Goal: Check status: Check status

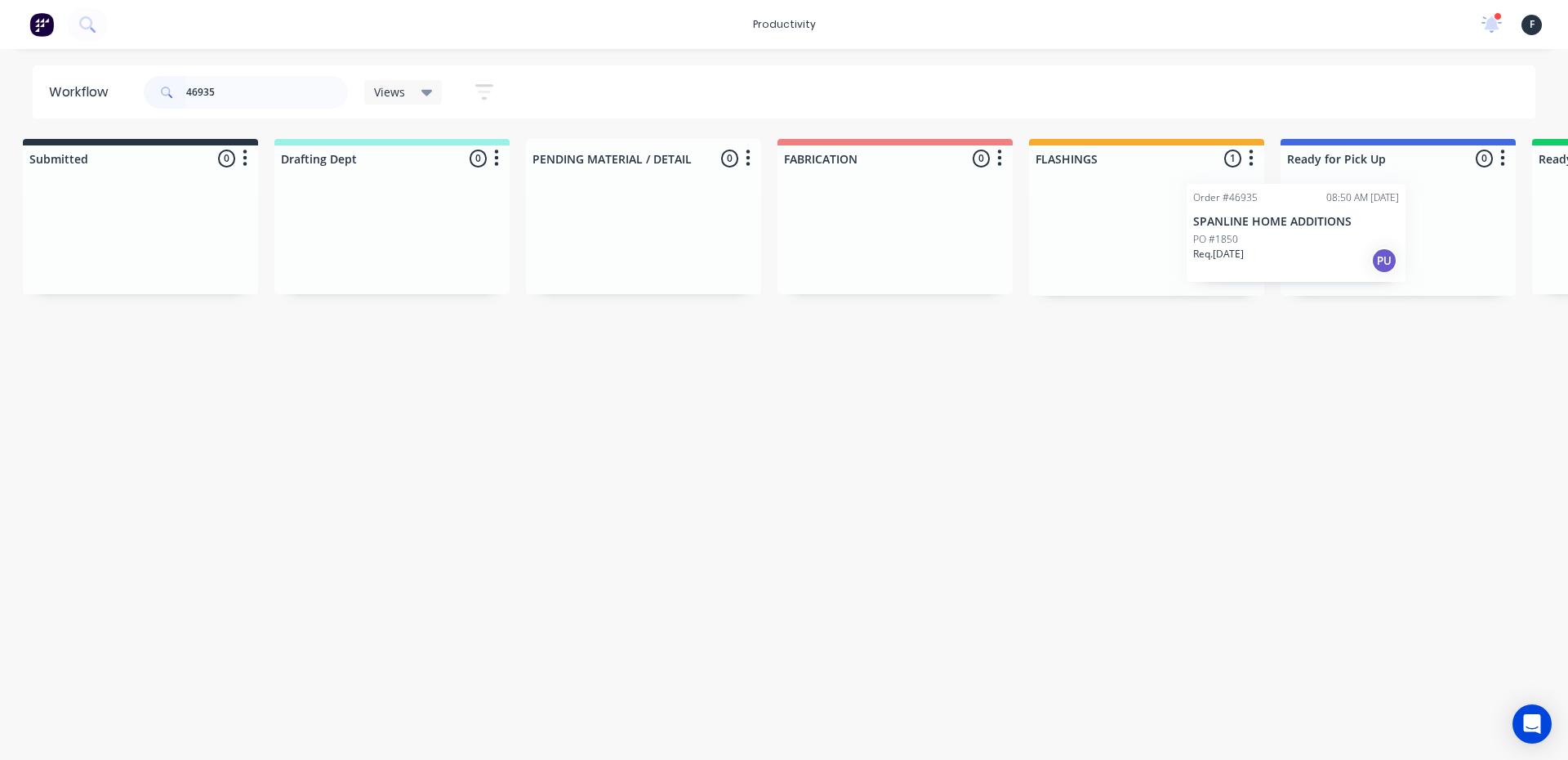
scroll to position [0, 24]
drag, startPoint x: 1164, startPoint y: 256, endPoint x: 1316, endPoint y: 255, distance: 152.0
click at [1316, 255] on div "Submitted 0 Sort By Created date Required date Order number Customer name Most …" at bounding box center [1325, 218] width 2725 height 157
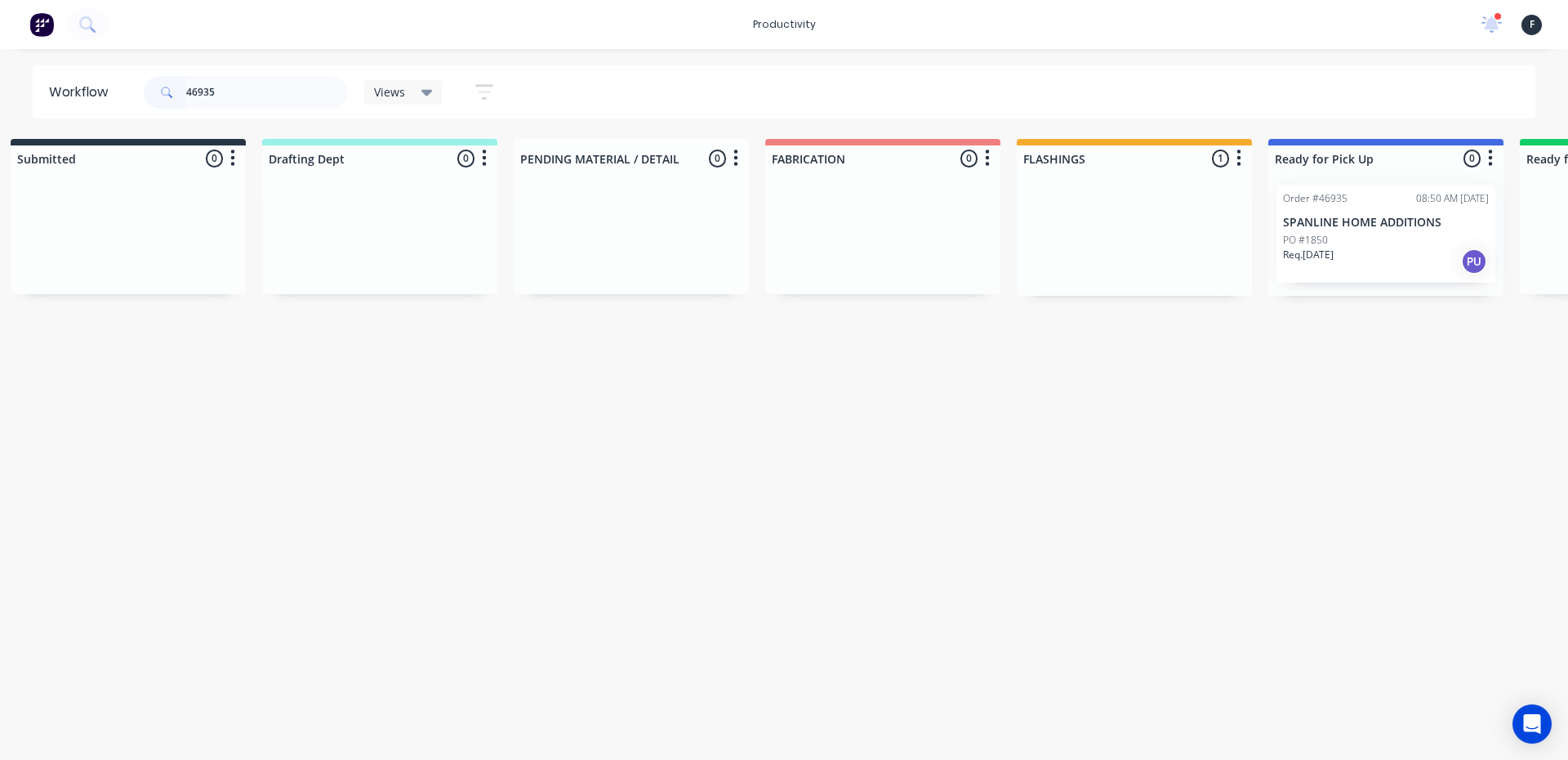
type input "46935"
click at [1340, 252] on div at bounding box center [1386, 233] width 235 height 124
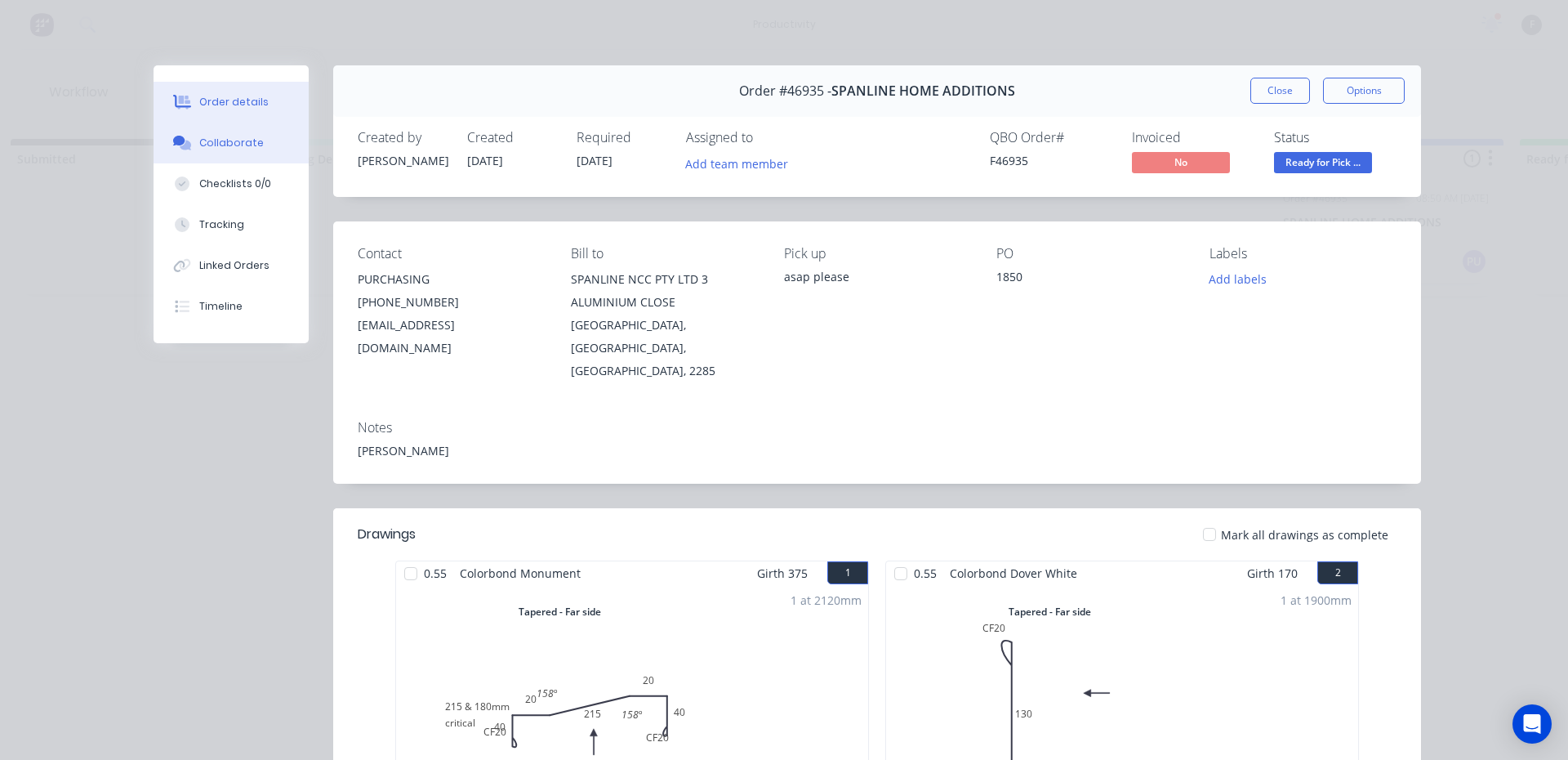
click at [174, 137] on icon at bounding box center [179, 141] width 13 height 10
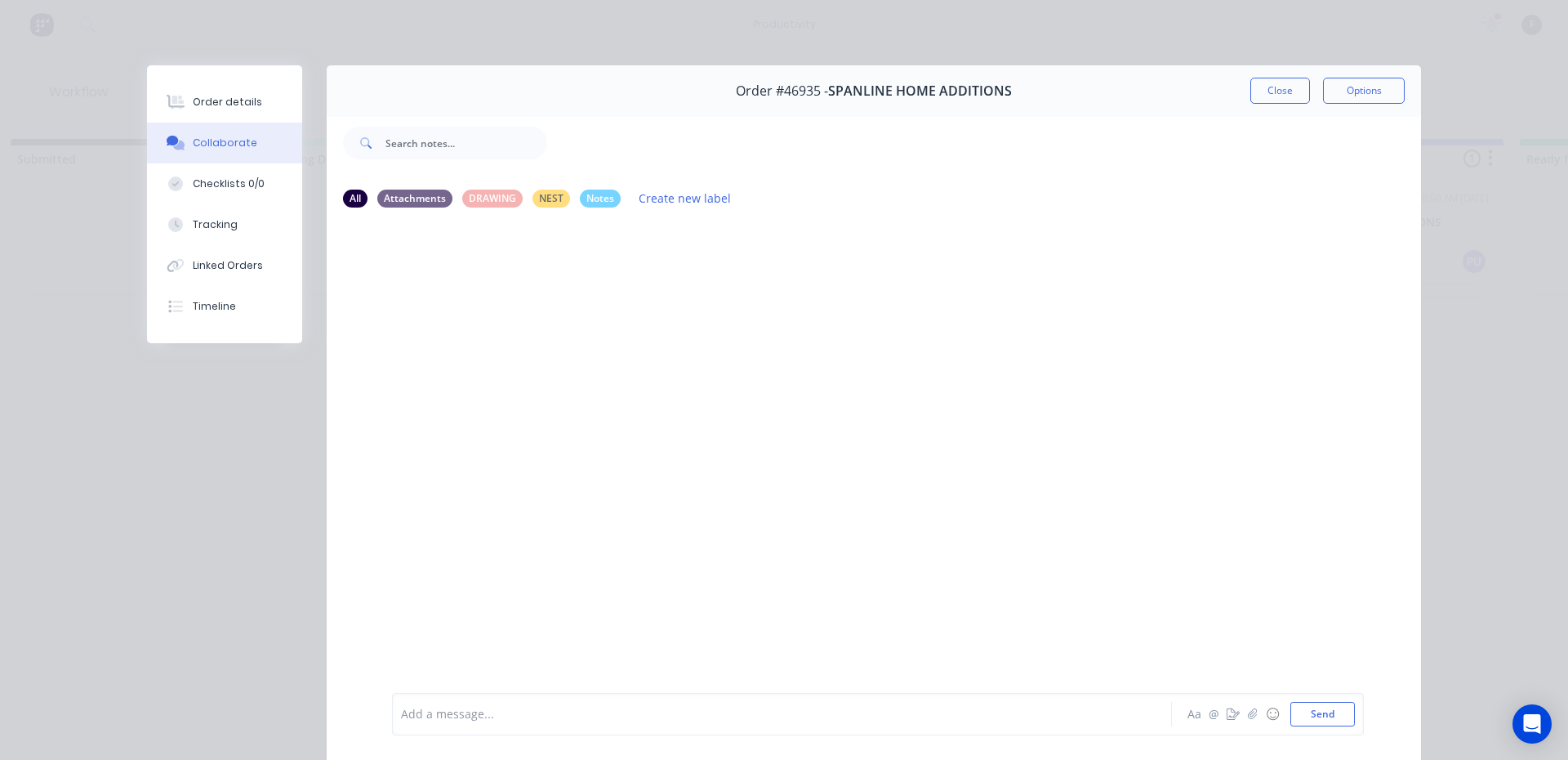
click at [443, 720] on div at bounding box center [760, 714] width 715 height 17
